Goal: Obtain resource: Download file/media

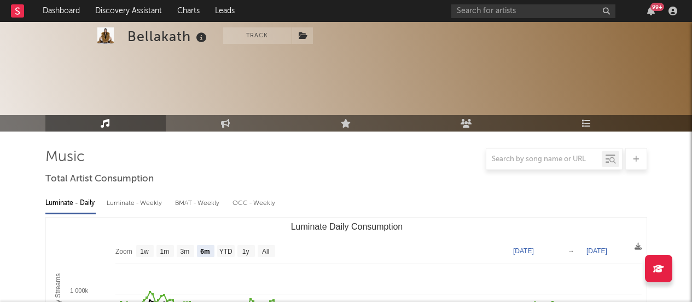
select select "6m"
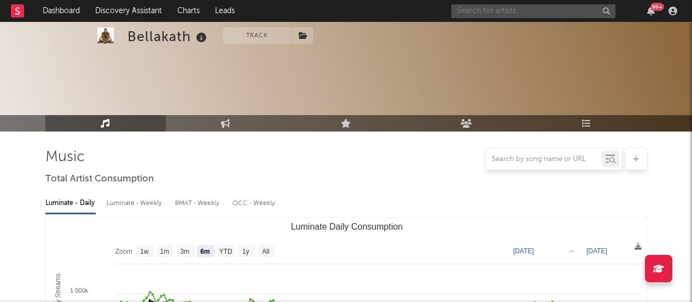
click at [465, 7] on input "text" at bounding box center [533, 11] width 164 height 14
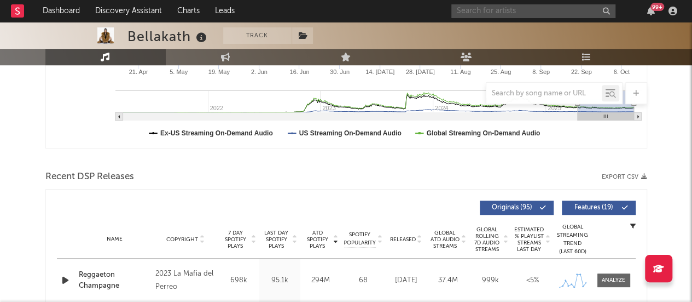
scroll to position [288, 0]
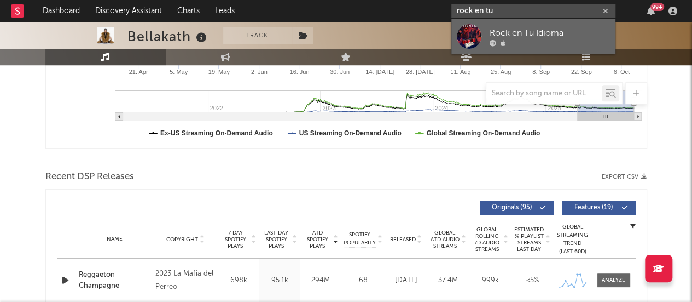
type input "rock en tu"
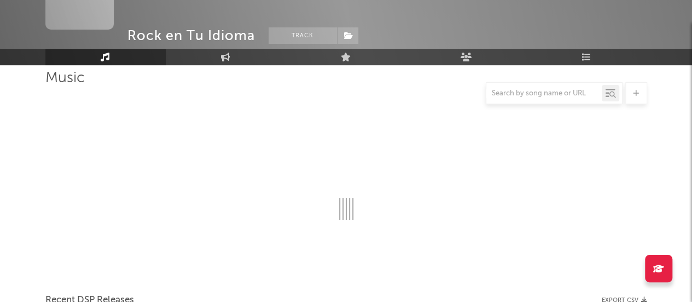
scroll to position [288, 0]
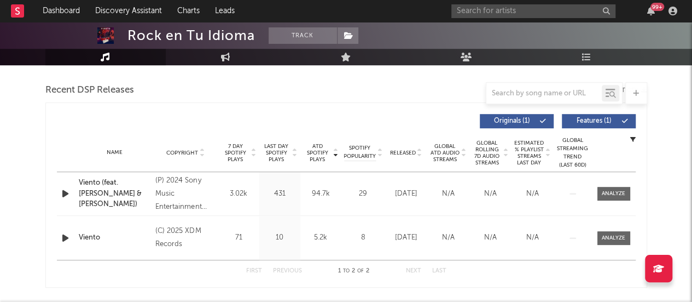
select select "1w"
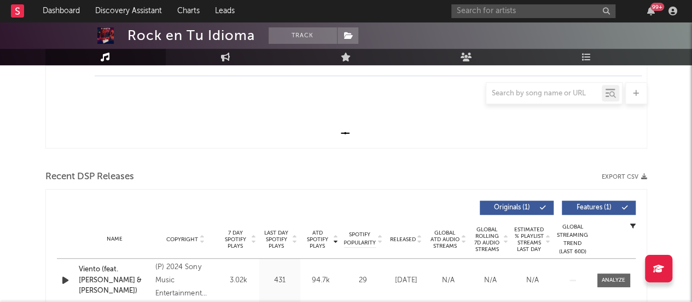
click at [644, 177] on icon "button" at bounding box center [644, 176] width 6 height 6
click at [495, 11] on input "text" at bounding box center [533, 11] width 164 height 14
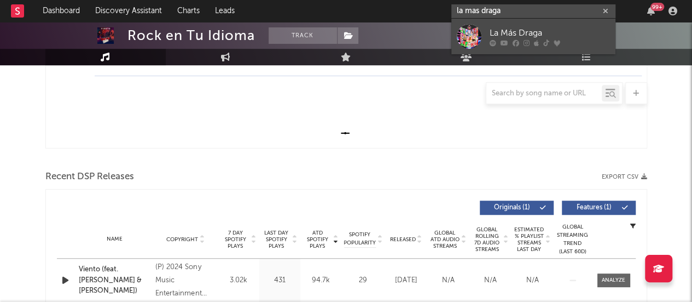
type input "la mas draga"
click at [470, 37] on div at bounding box center [469, 36] width 25 height 25
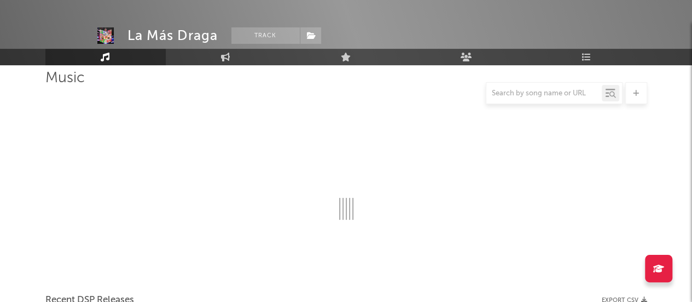
scroll to position [288, 0]
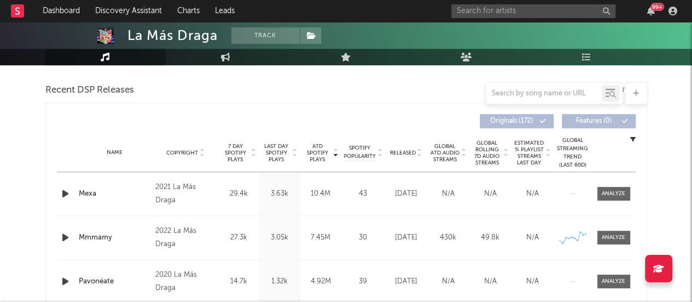
select select "6m"
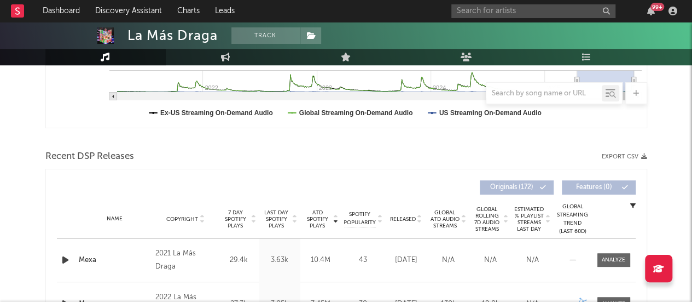
scroll to position [309, 0]
click at [645, 153] on icon "button" at bounding box center [644, 156] width 6 height 6
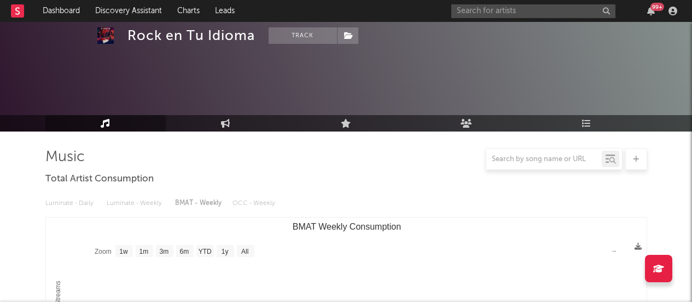
select select "1w"
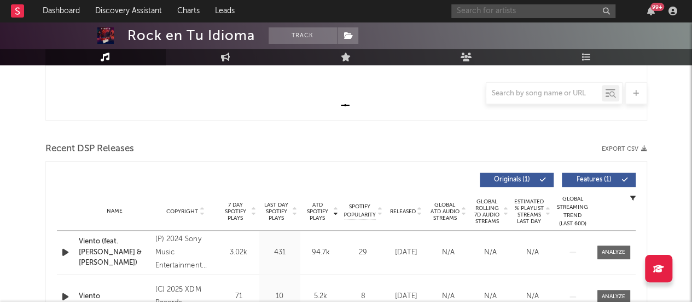
click at [500, 10] on input "text" at bounding box center [533, 11] width 164 height 14
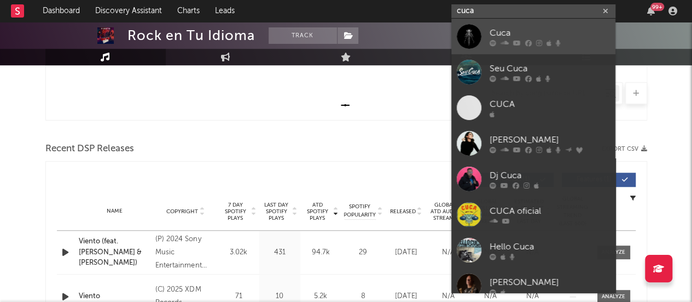
type input "cuca"
click at [467, 33] on div at bounding box center [469, 36] width 25 height 25
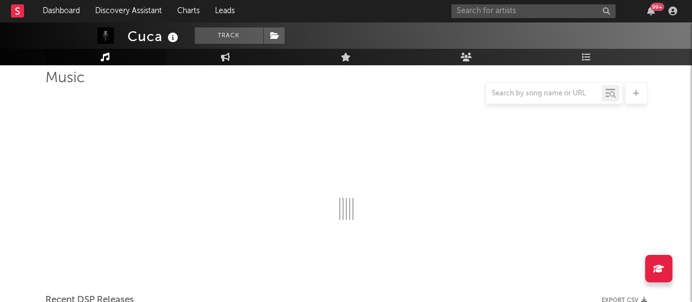
scroll to position [316, 0]
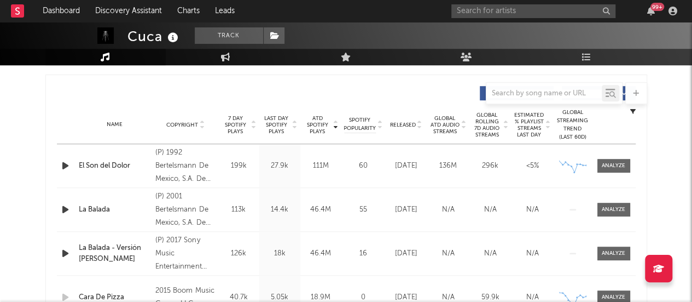
select select "6m"
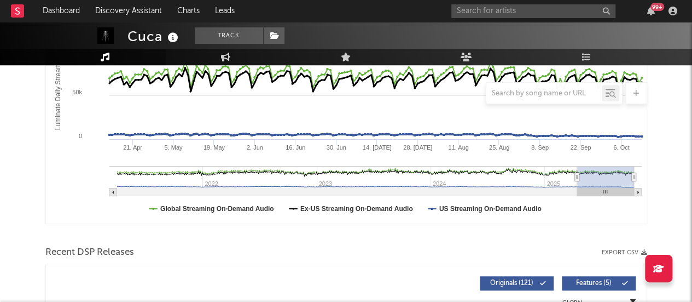
scroll to position [212, 0]
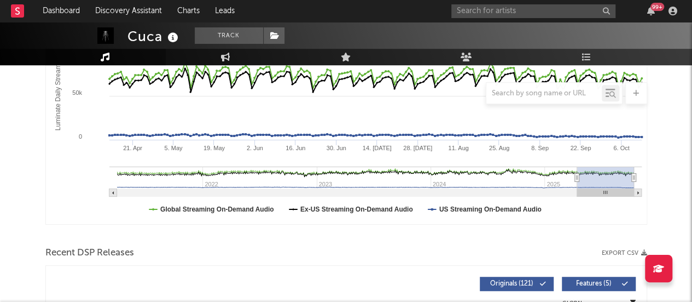
click at [613, 253] on button "Export CSV" at bounding box center [624, 253] width 45 height 7
